Goal: Information Seeking & Learning: Learn about a topic

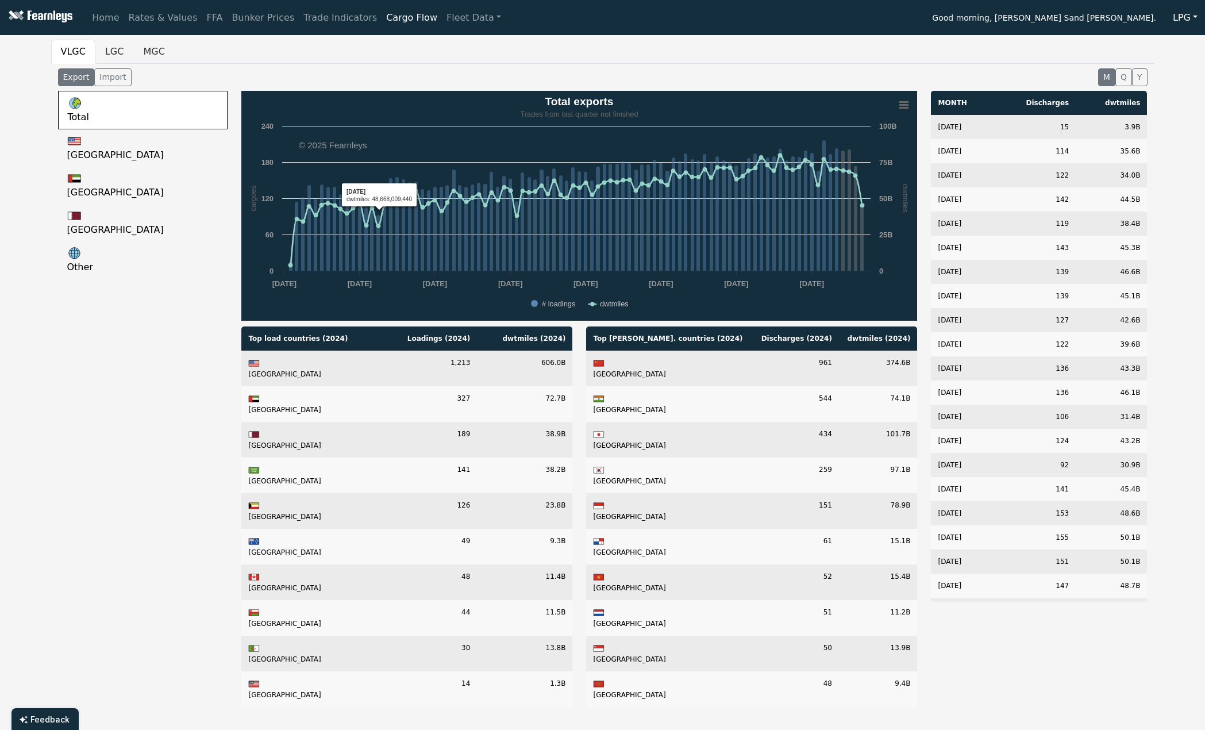
drag, startPoint x: 277, startPoint y: 118, endPoint x: 601, endPoint y: 331, distance: 387.6
click at [601, 331] on div "Created with Highcharts 11.4.8 cargoes dwtmiles Chart context menu Total export…" at bounding box center [578, 403] width 689 height 625
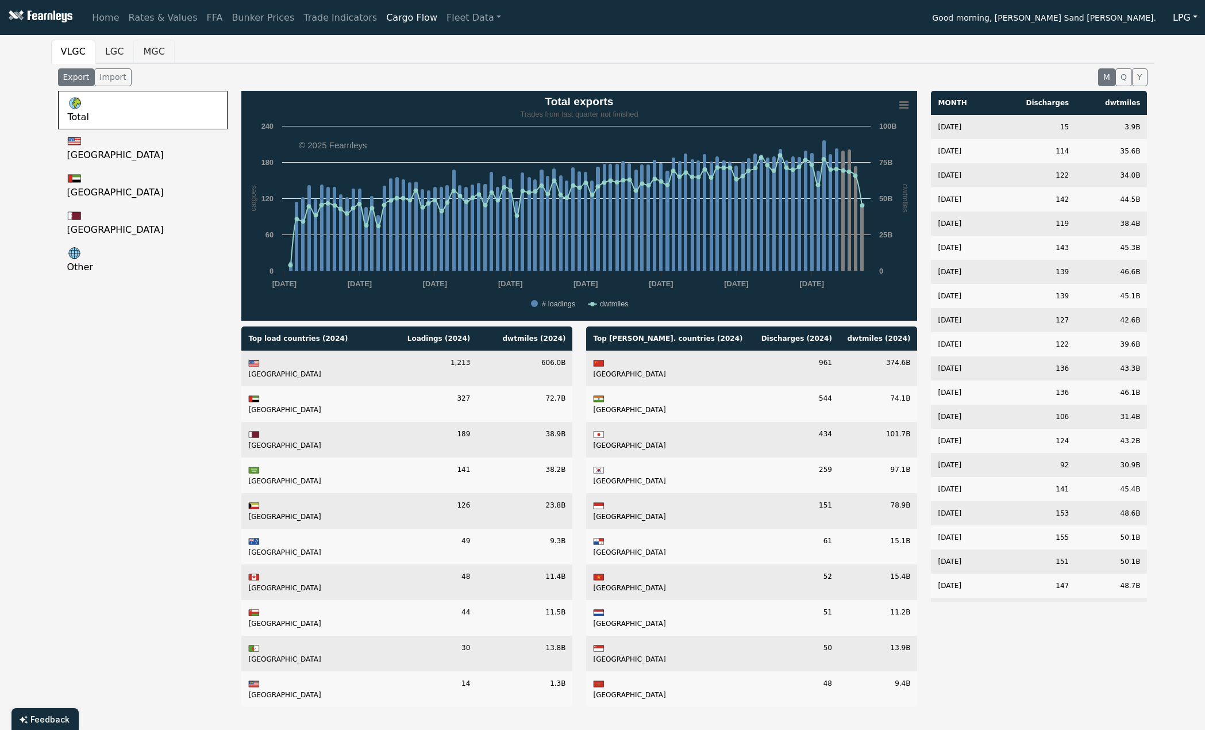
click at [146, 53] on button "MGC" at bounding box center [153, 52] width 41 height 24
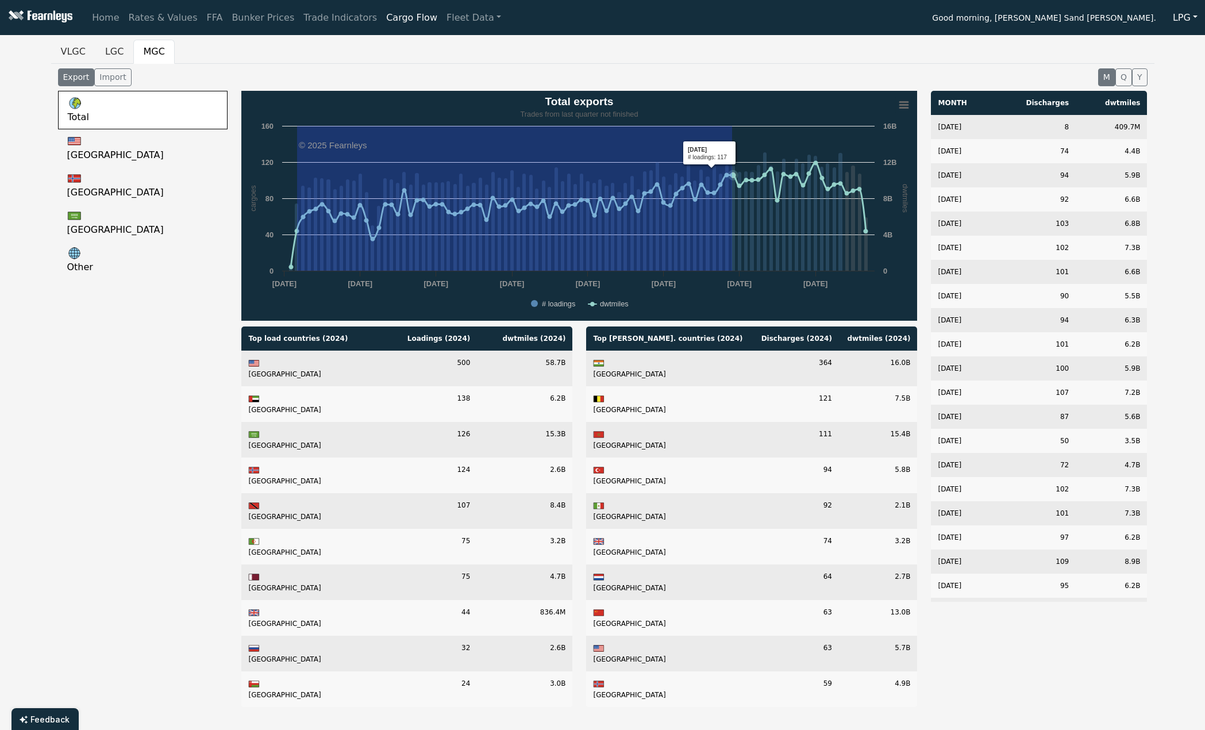
drag, startPoint x: 297, startPoint y: 269, endPoint x: 732, endPoint y: 269, distance: 435.0
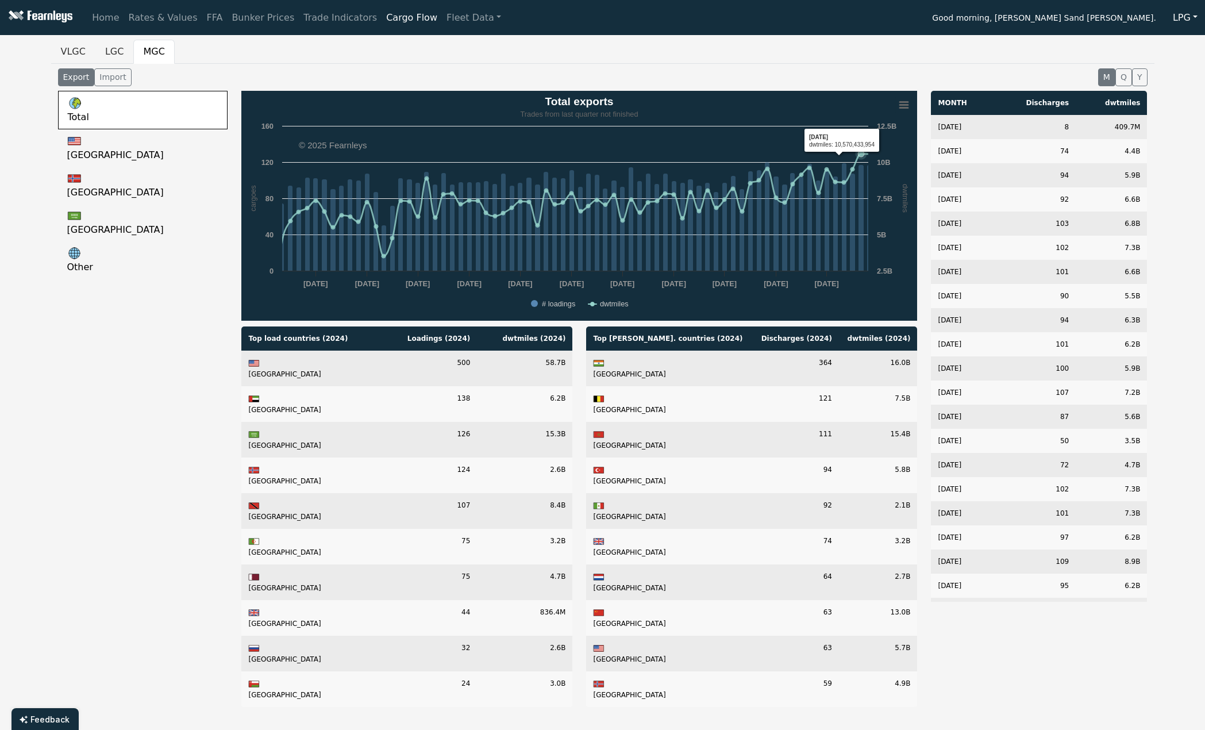
drag, startPoint x: 857, startPoint y: 245, endPoint x: 608, endPoint y: 232, distance: 249.2
click at [608, 232] on rect "Total exports" at bounding box center [579, 206] width 676 height 230
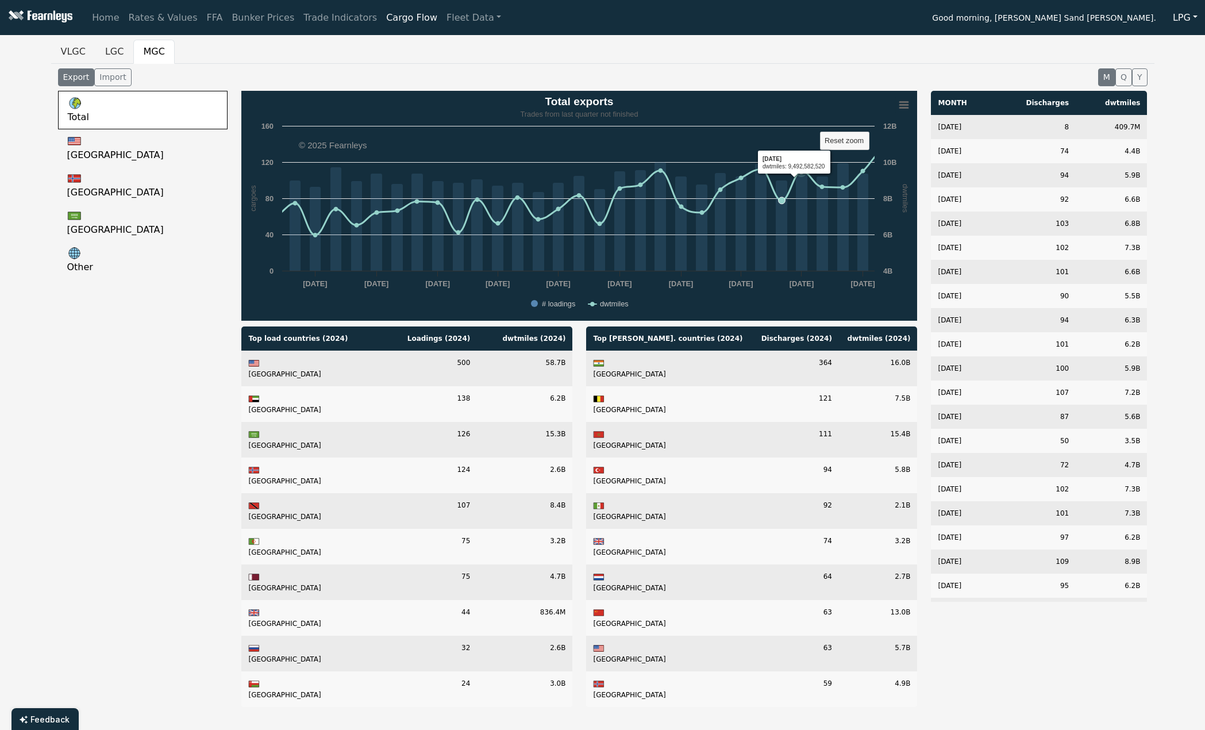
click at [811, 149] on rect "Total exports" at bounding box center [579, 206] width 676 height 230
click at [849, 148] on rect "Total exports" at bounding box center [844, 141] width 49 height 18
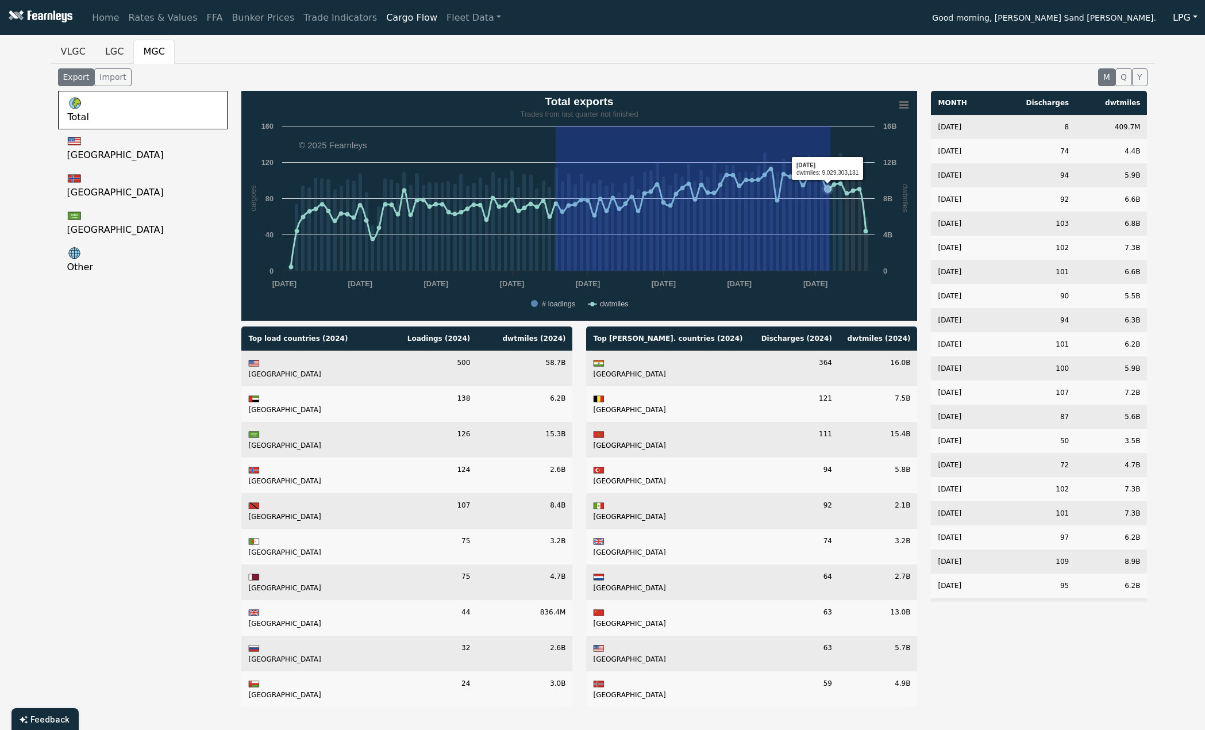
drag, startPoint x: 556, startPoint y: 206, endPoint x: 830, endPoint y: 168, distance: 277.2
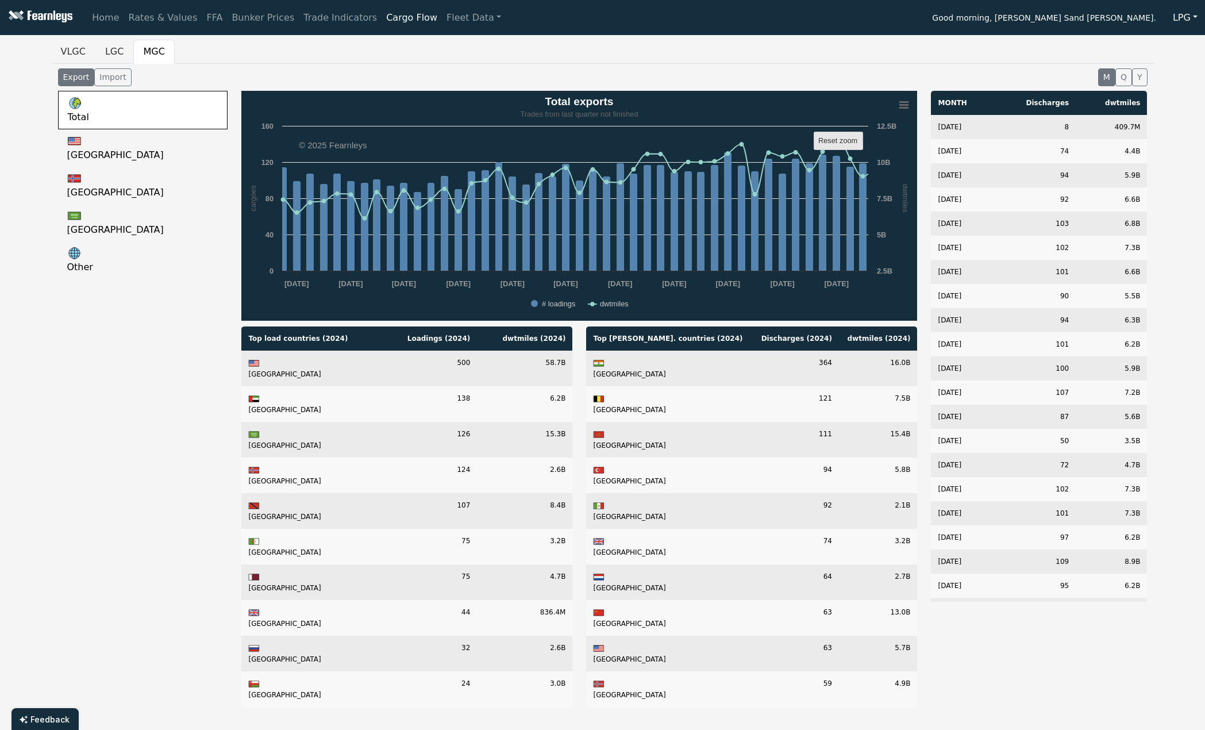
click at [857, 140] on text "Reset zoom" at bounding box center [837, 140] width 39 height 9
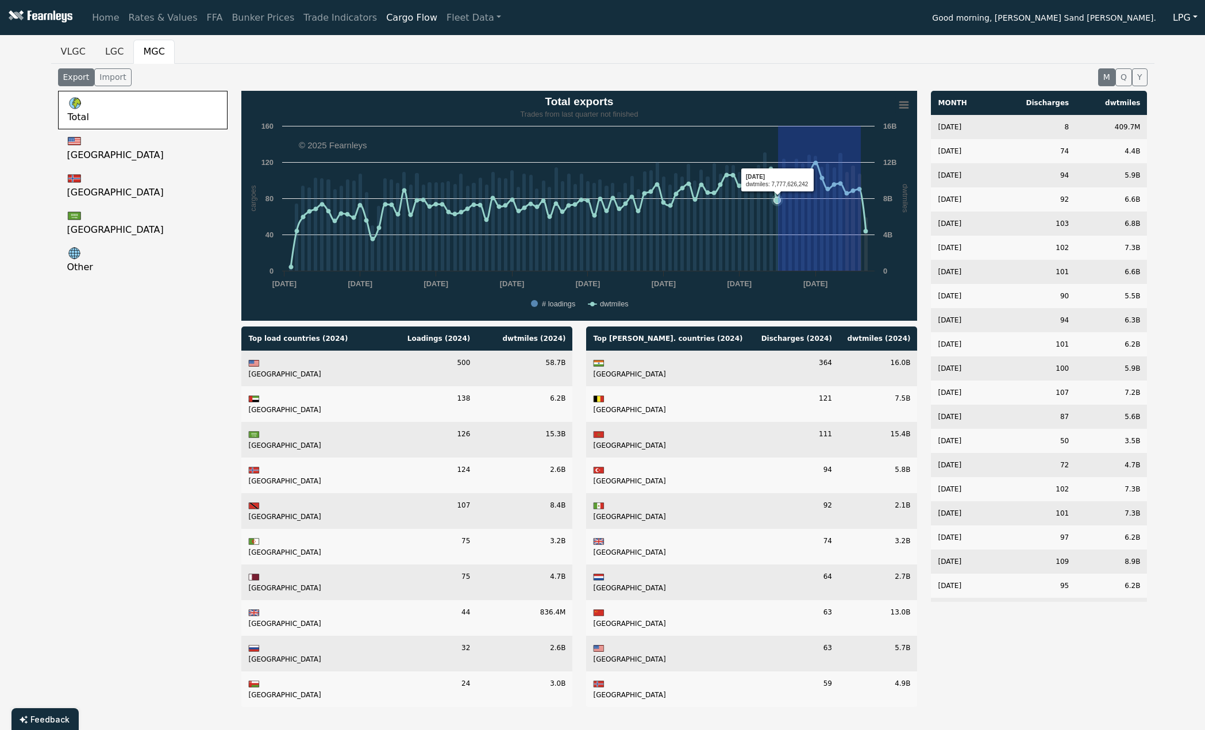
drag, startPoint x: 861, startPoint y: 188, endPoint x: 778, endPoint y: 189, distance: 82.7
click at [778, 189] on g "Total exports" at bounding box center [578, 211] width 579 height 118
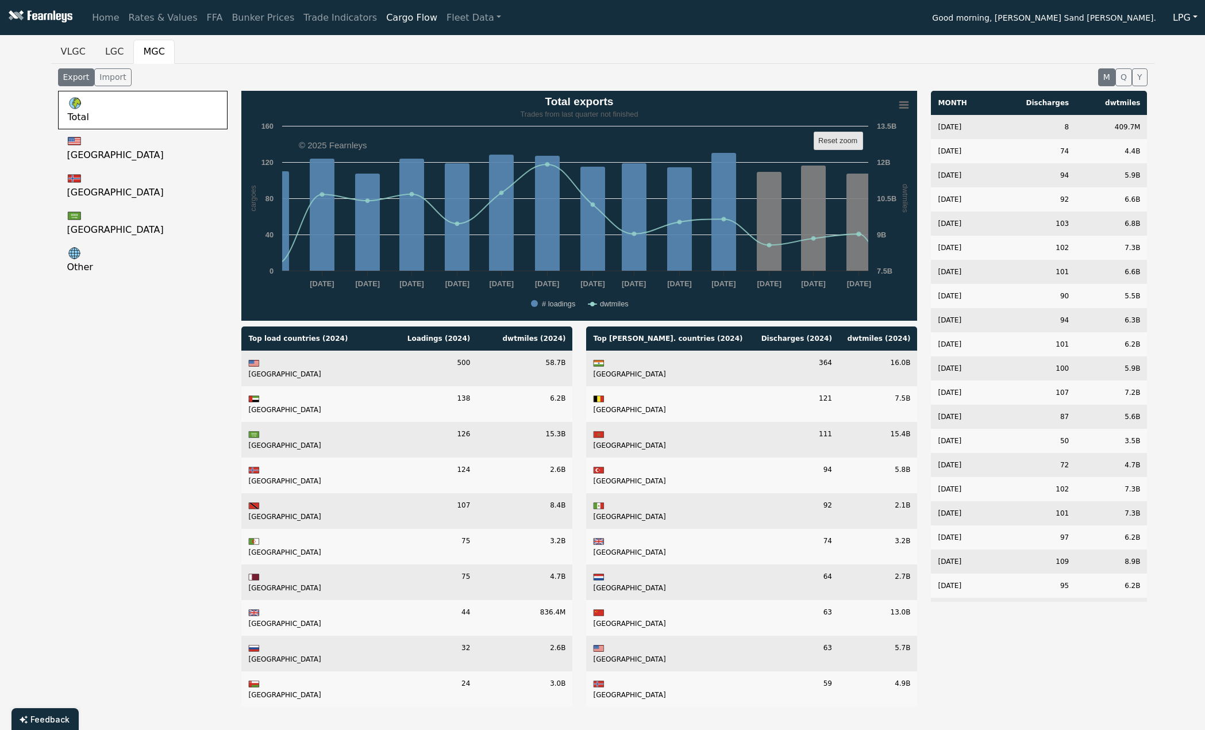
click at [852, 140] on text "Reset zoom" at bounding box center [837, 140] width 39 height 9
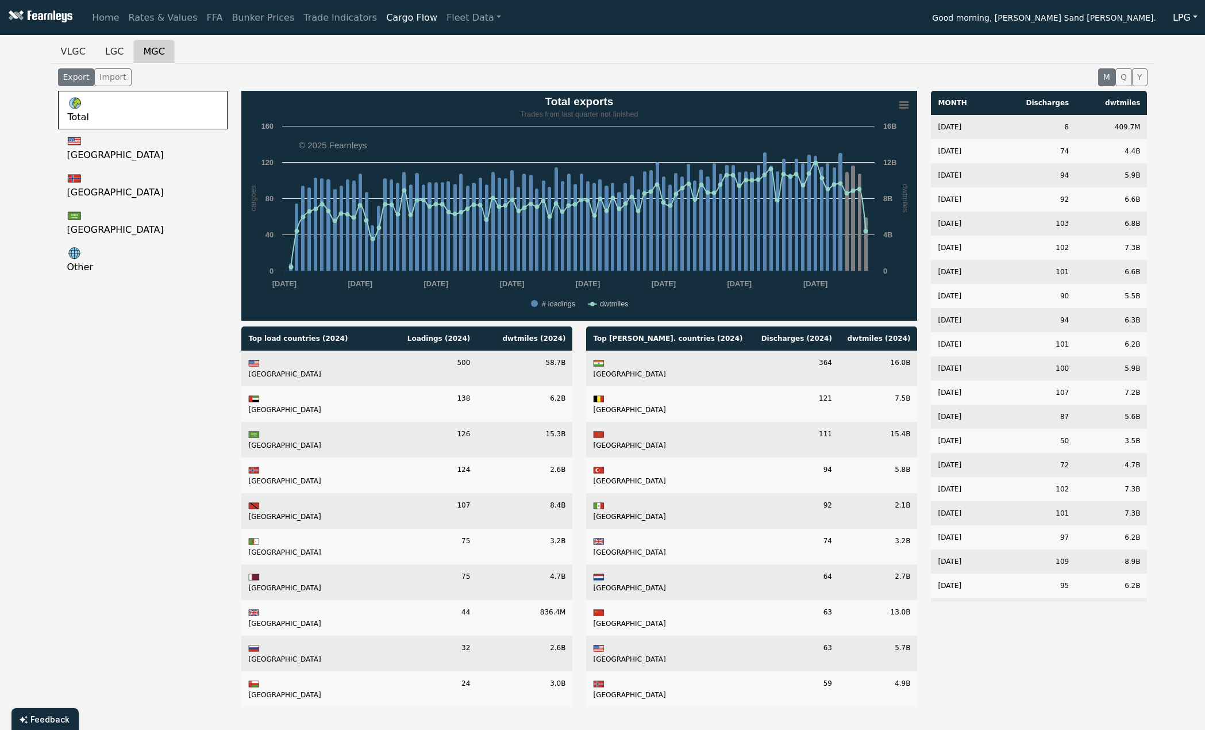
click at [133, 48] on button "MGC" at bounding box center [153, 52] width 41 height 24
